Goal: Find specific fact: Find specific fact

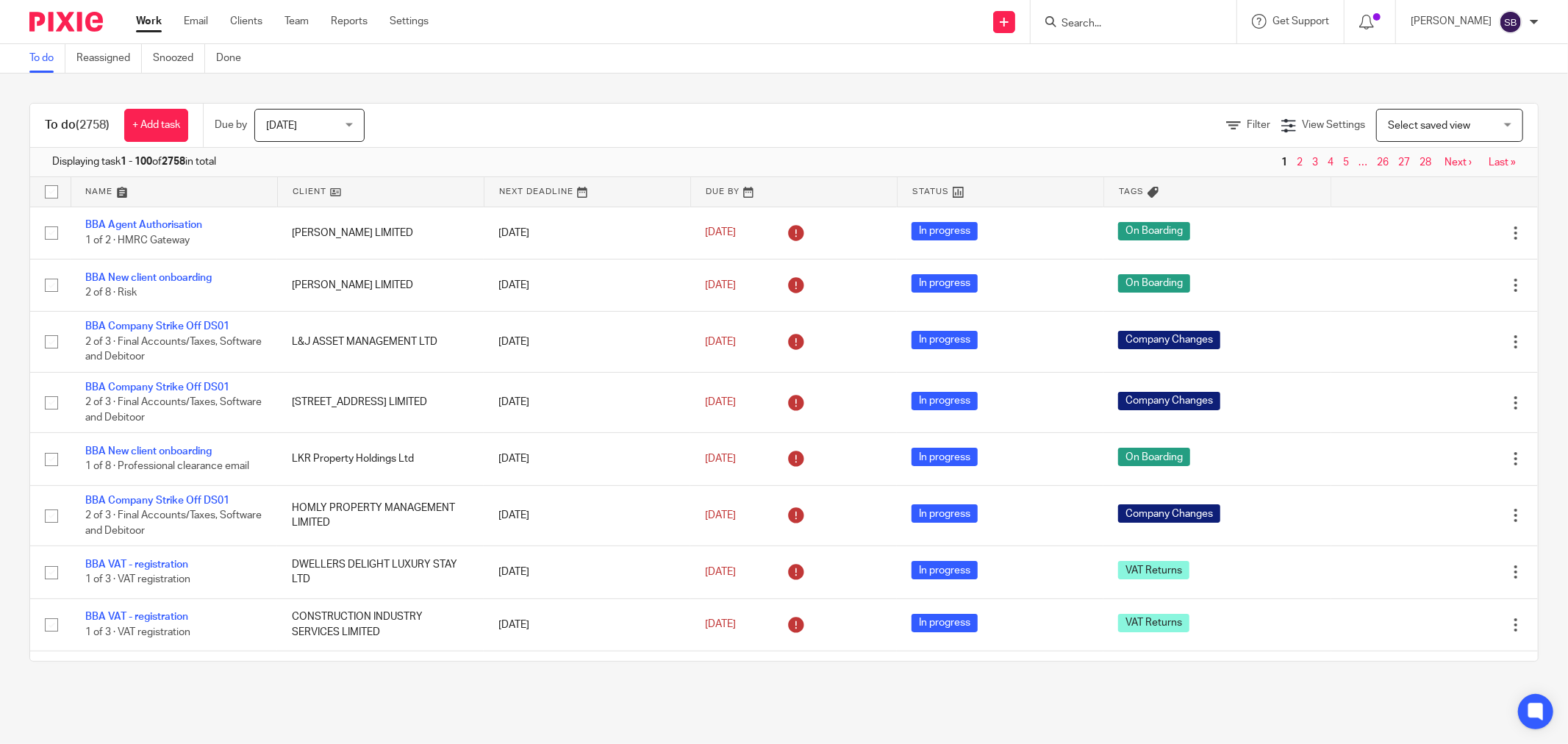
click at [1150, 25] on input "Search" at bounding box center [1126, 23] width 132 height 13
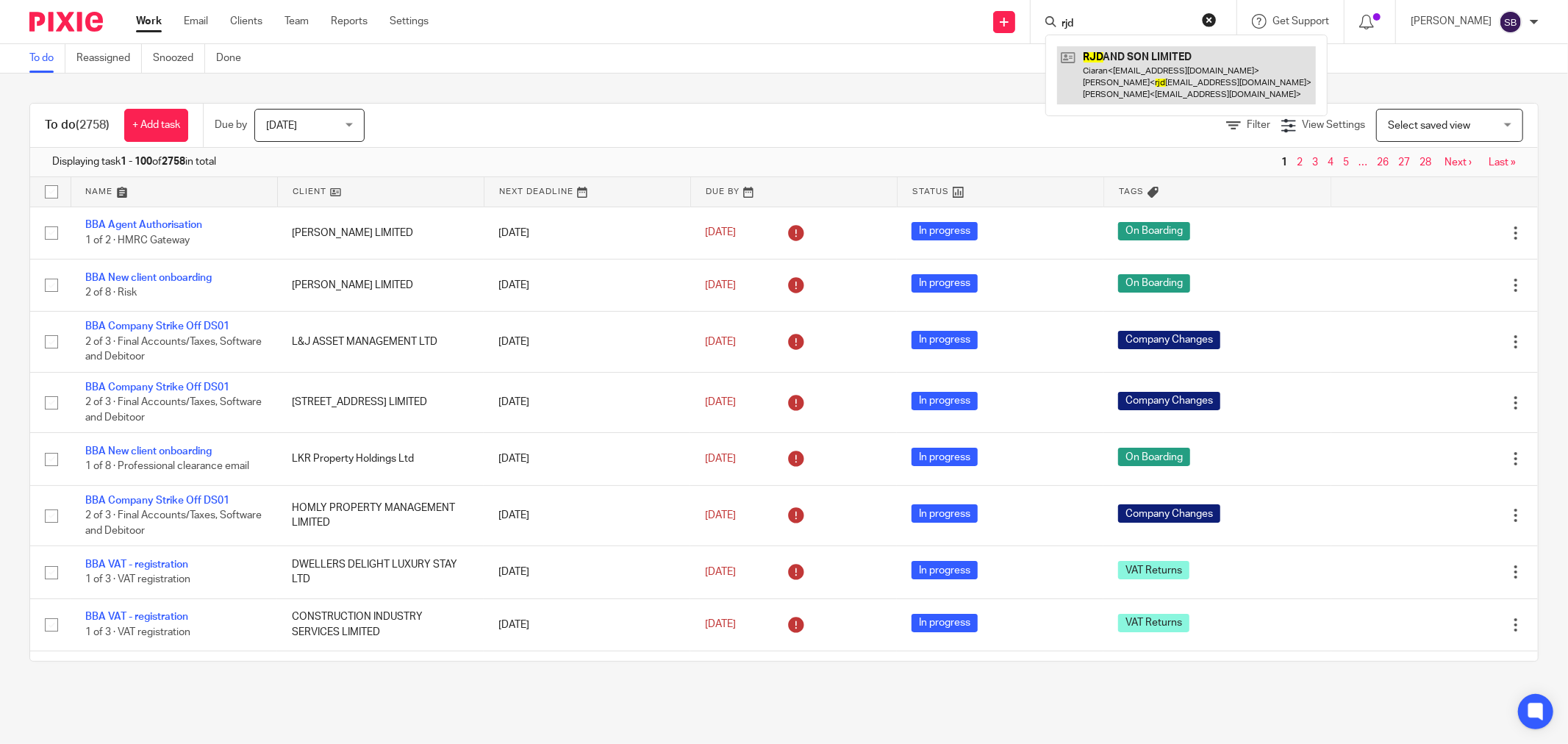
type input "rjd"
click at [1202, 70] on link at bounding box center [1187, 75] width 259 height 58
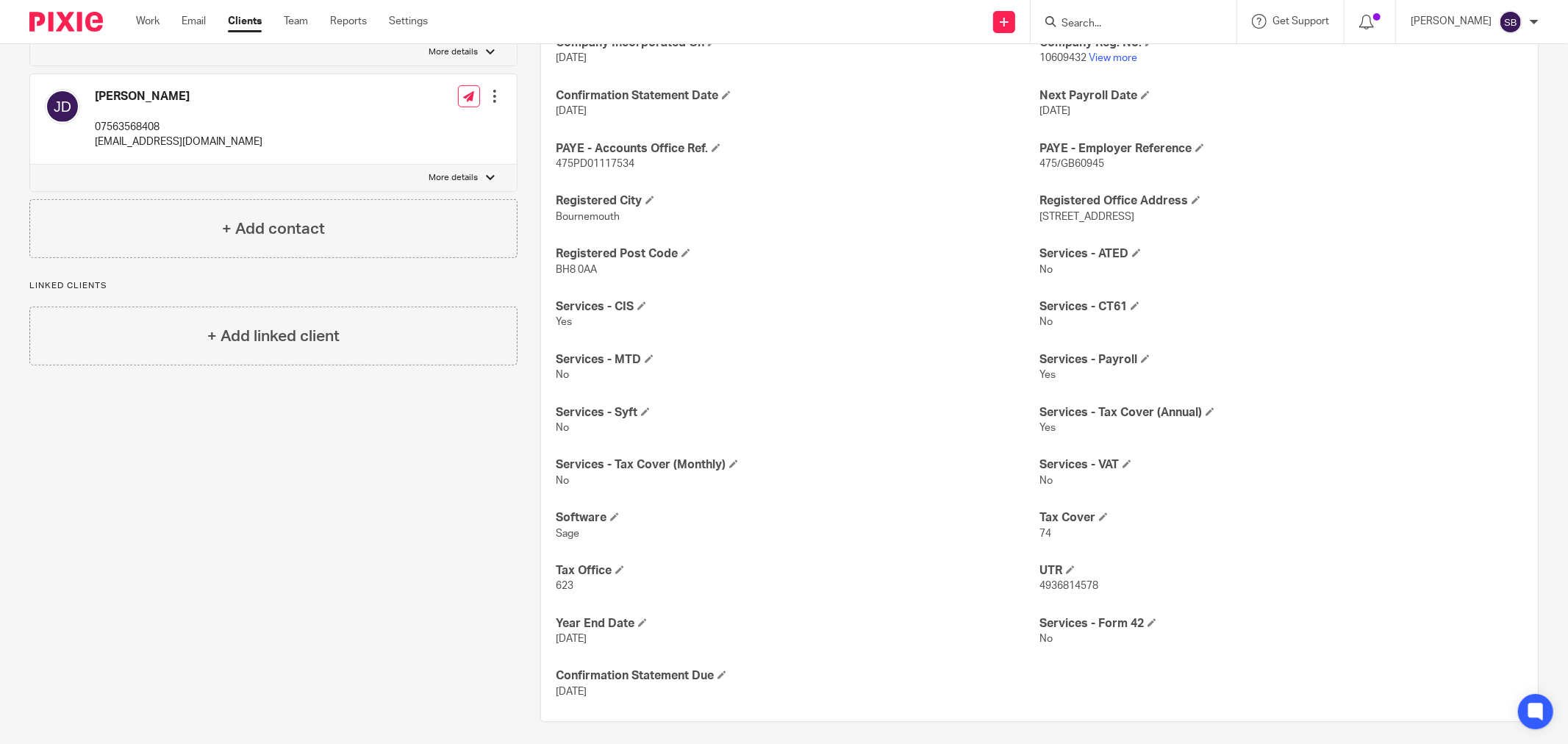
scroll to position [497, 0]
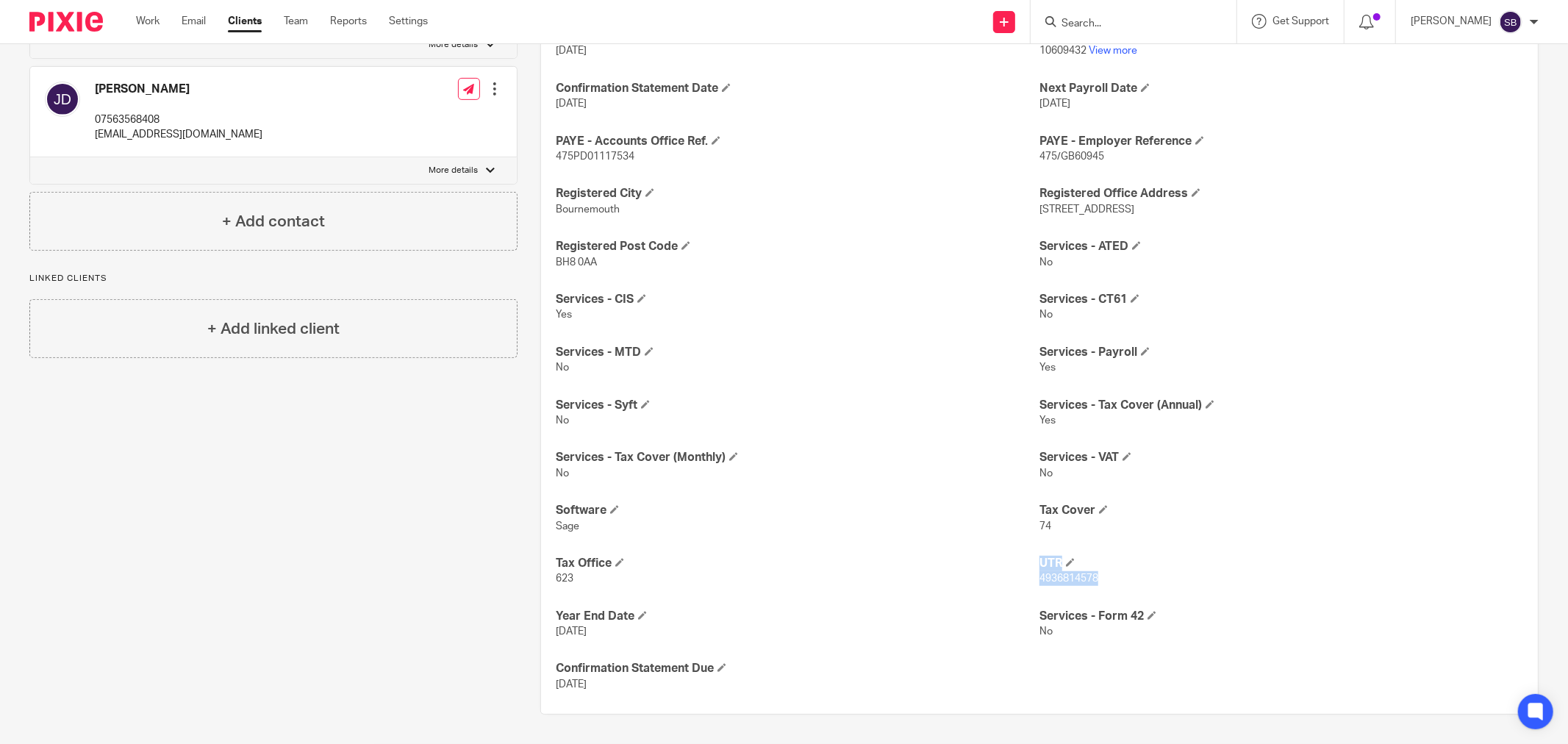
drag, startPoint x: 1026, startPoint y: 579, endPoint x: 1101, endPoint y: 580, distance: 75.0
click at [1101, 580] on div "Activity Building Maintenance AML - Last Check Date [DATE] Annual Fee 1274 Comp…" at bounding box center [1039, 307] width 997 height 814
click at [1085, 589] on div "Activity Building Maintenance AML - Last Check Date [DATE] Annual Fee 1274 Comp…" at bounding box center [1039, 307] width 997 height 814
click at [1030, 599] on div "Activity Building Maintenance AML - Last Check Date [DATE] Annual Fee 1274 Comp…" at bounding box center [1039, 307] width 997 height 814
drag, startPoint x: 1028, startPoint y: 584, endPoint x: 1105, endPoint y: 583, distance: 77.0
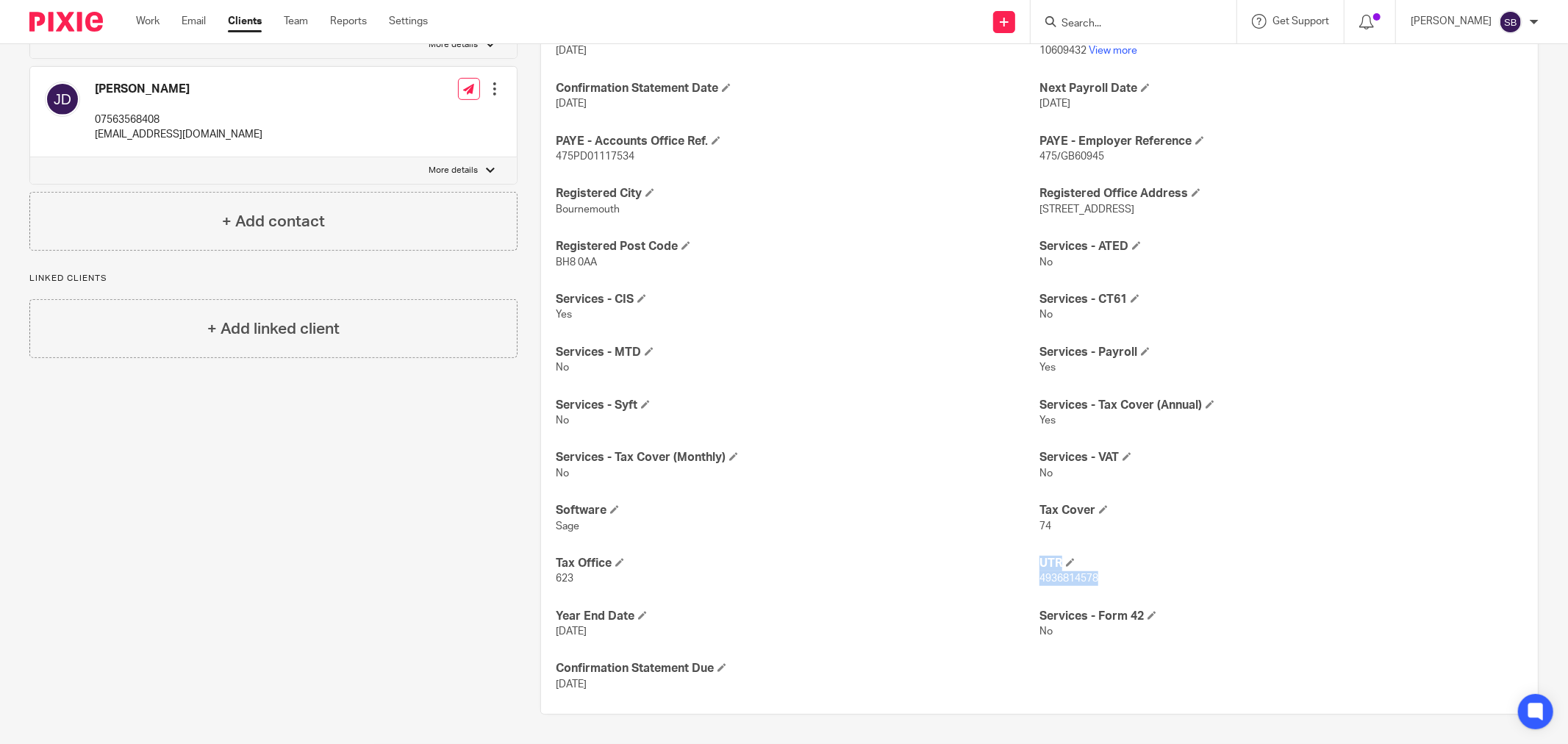
click at [1105, 583] on div "Activity Building Maintenance AML - Last Check Date [DATE] Annual Fee 1274 Comp…" at bounding box center [1039, 307] width 997 height 814
click at [1098, 596] on div "Activity Building Maintenance AML - Last Check Date [DATE] Annual Fee 1274 Comp…" at bounding box center [1039, 307] width 997 height 814
drag, startPoint x: 1032, startPoint y: 583, endPoint x: 1093, endPoint y: 583, distance: 61.0
click at [1093, 583] on p "4936814578" at bounding box center [1281, 578] width 484 height 14
copy span "4936814578"
